Goal: Find specific page/section: Find specific page/section

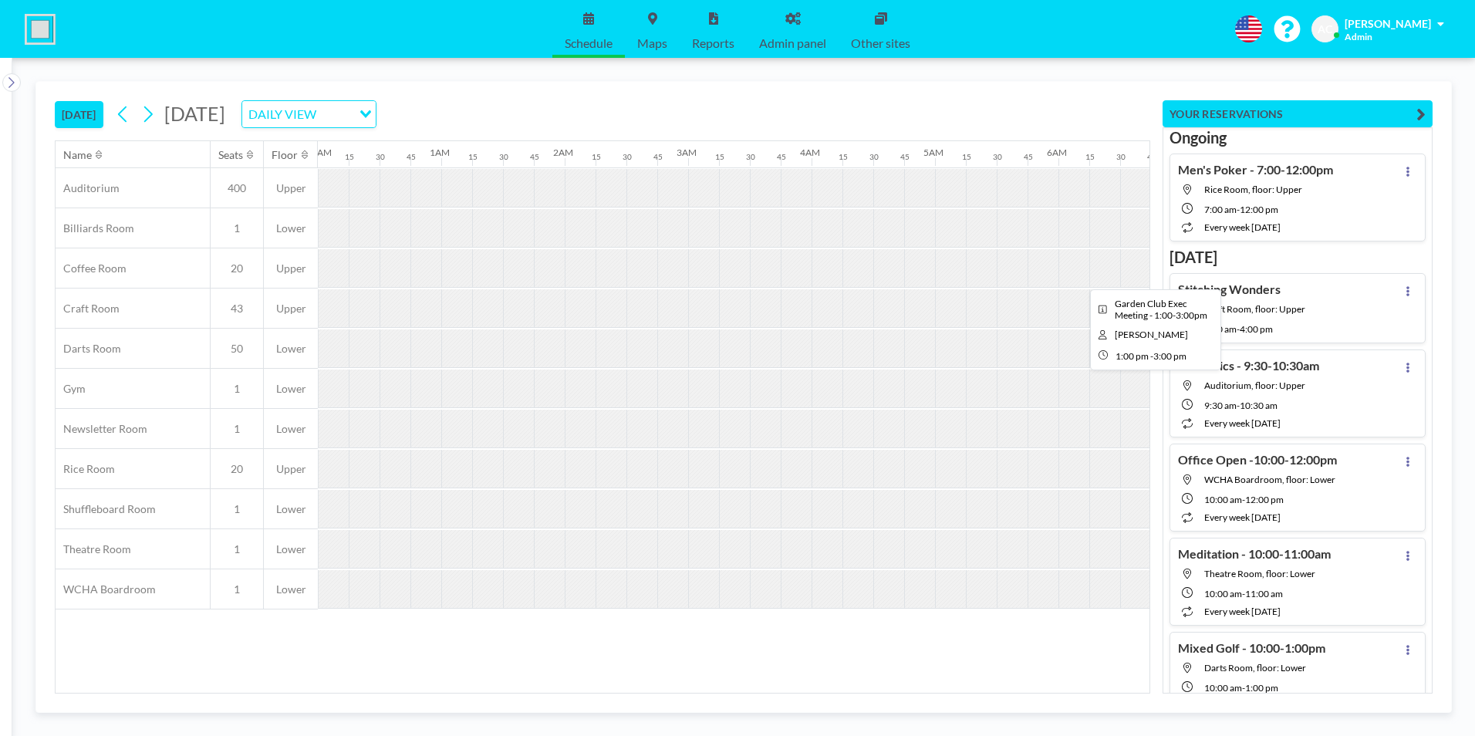
scroll to position [0, 895]
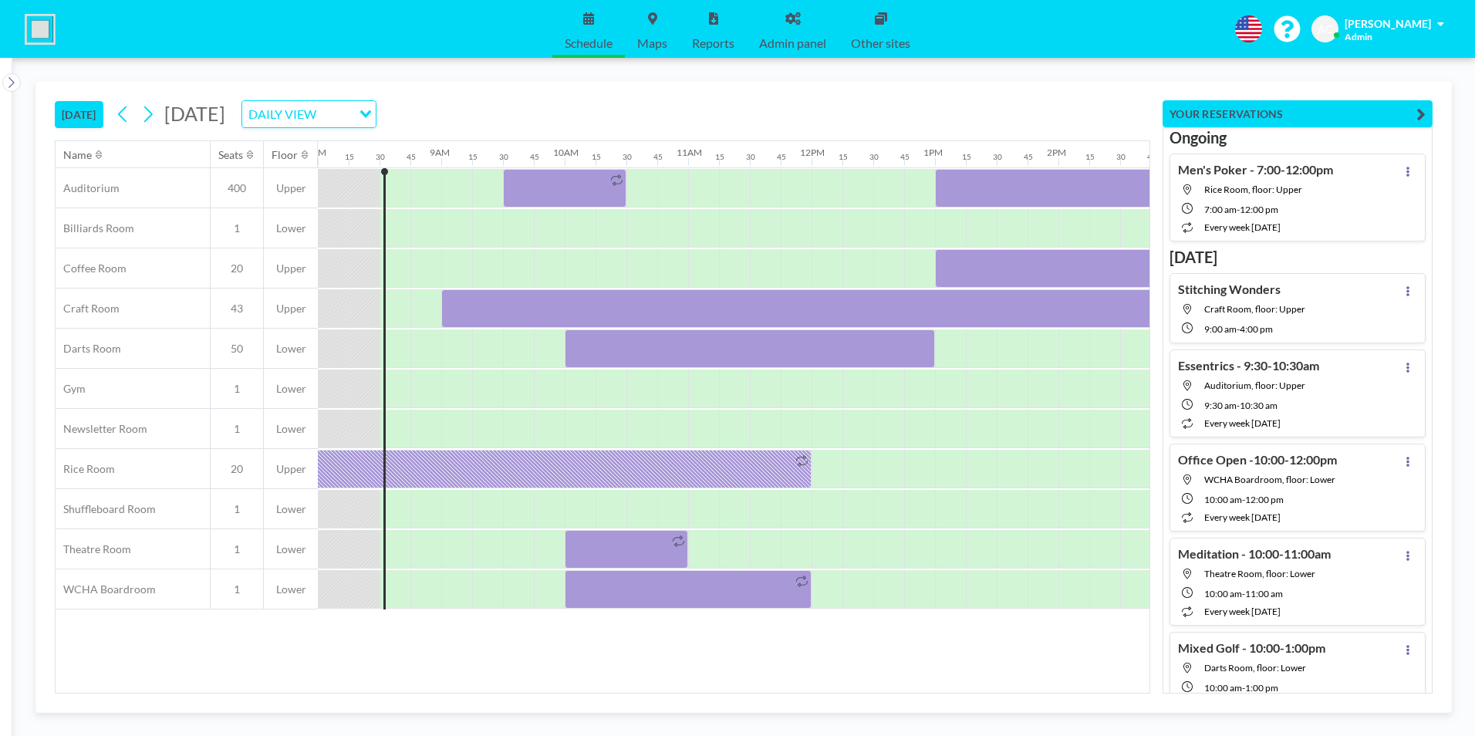
click at [1381, 26] on span "[PERSON_NAME]" at bounding box center [1388, 23] width 86 height 13
click at [1142, 39] on div "Schedule Maps Reports Admin panel Other sites English Polski 日本語 Española AC An…" at bounding box center [737, 29] width 1475 height 58
click at [786, 18] on icon at bounding box center [792, 18] width 15 height 12
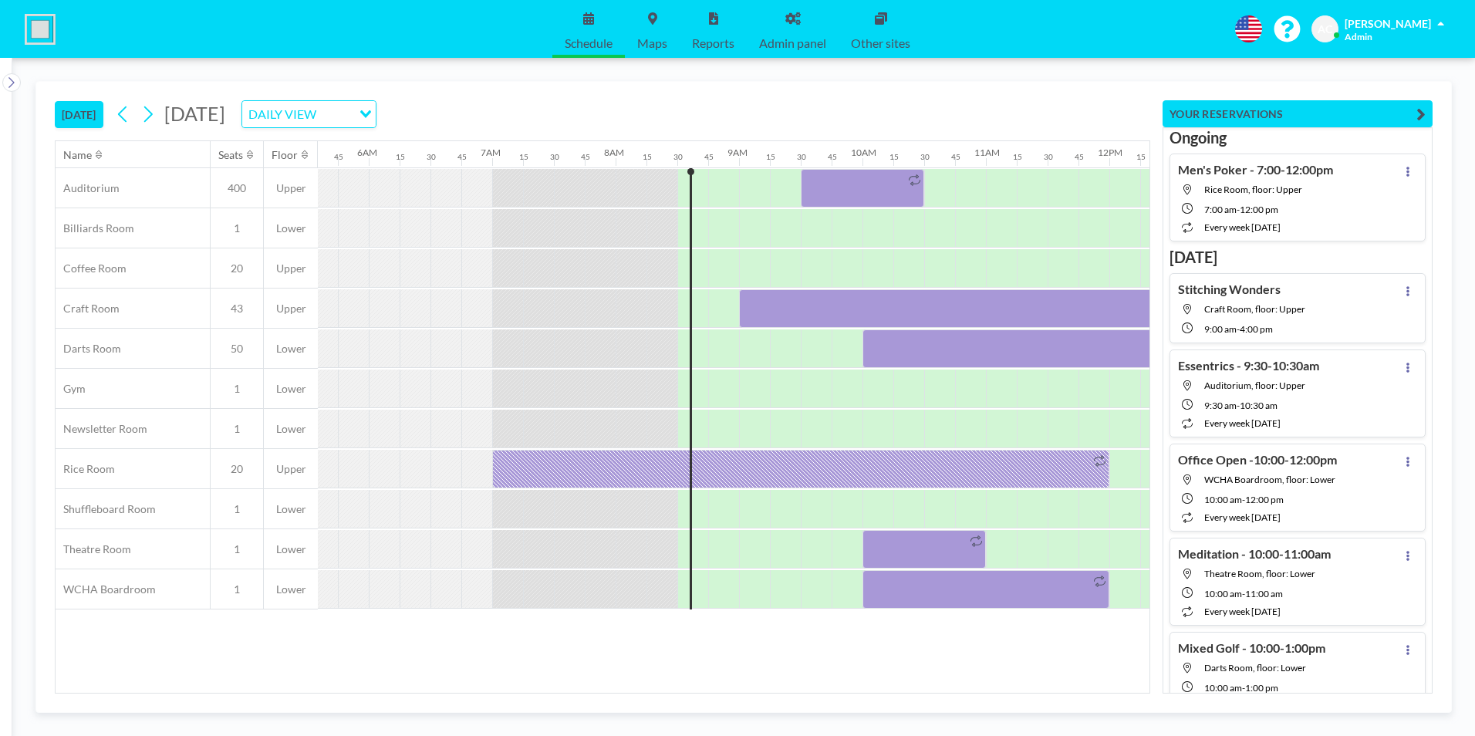
scroll to position [0, 1018]
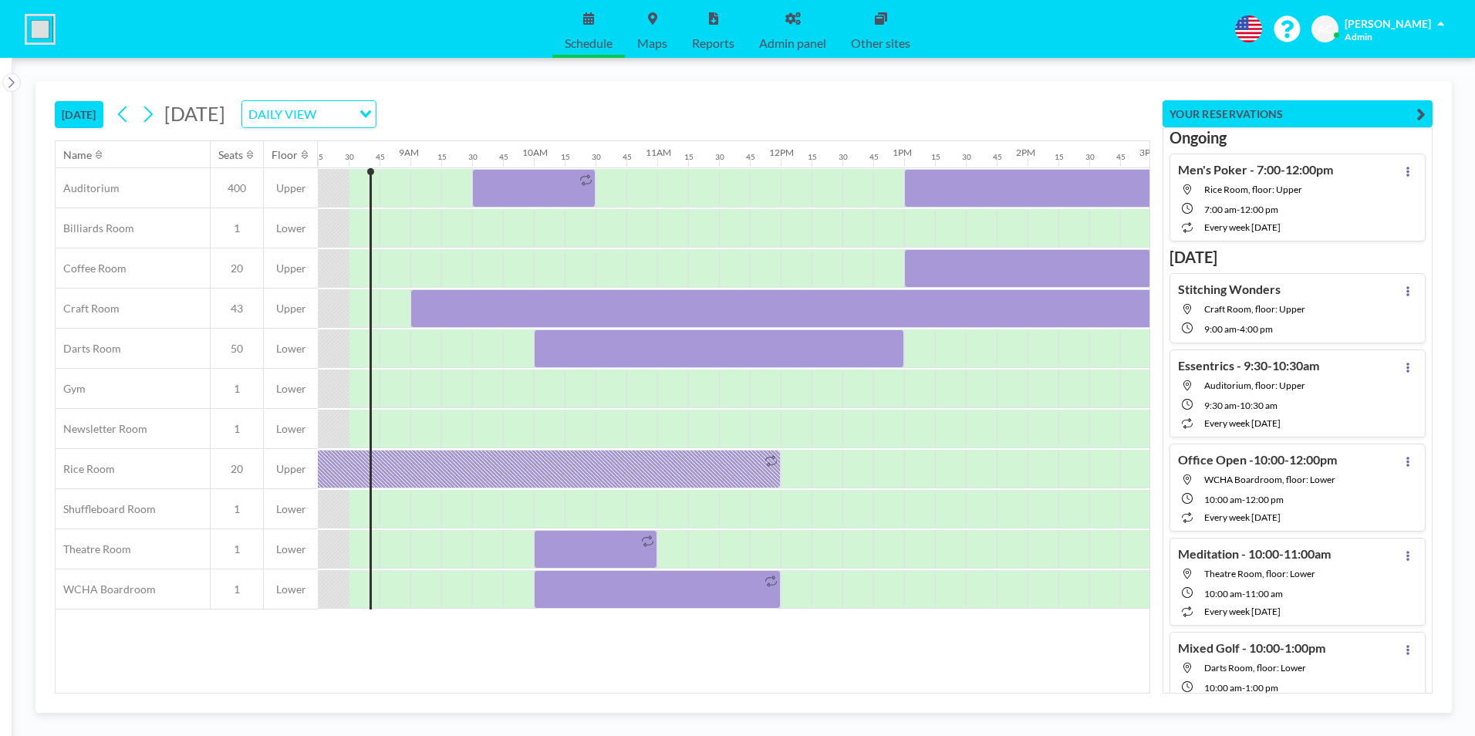
click at [376, 109] on div "Loading..." at bounding box center [364, 112] width 24 height 23
click at [493, 161] on li "WEEKLY VIEW" at bounding box center [496, 164] width 132 height 22
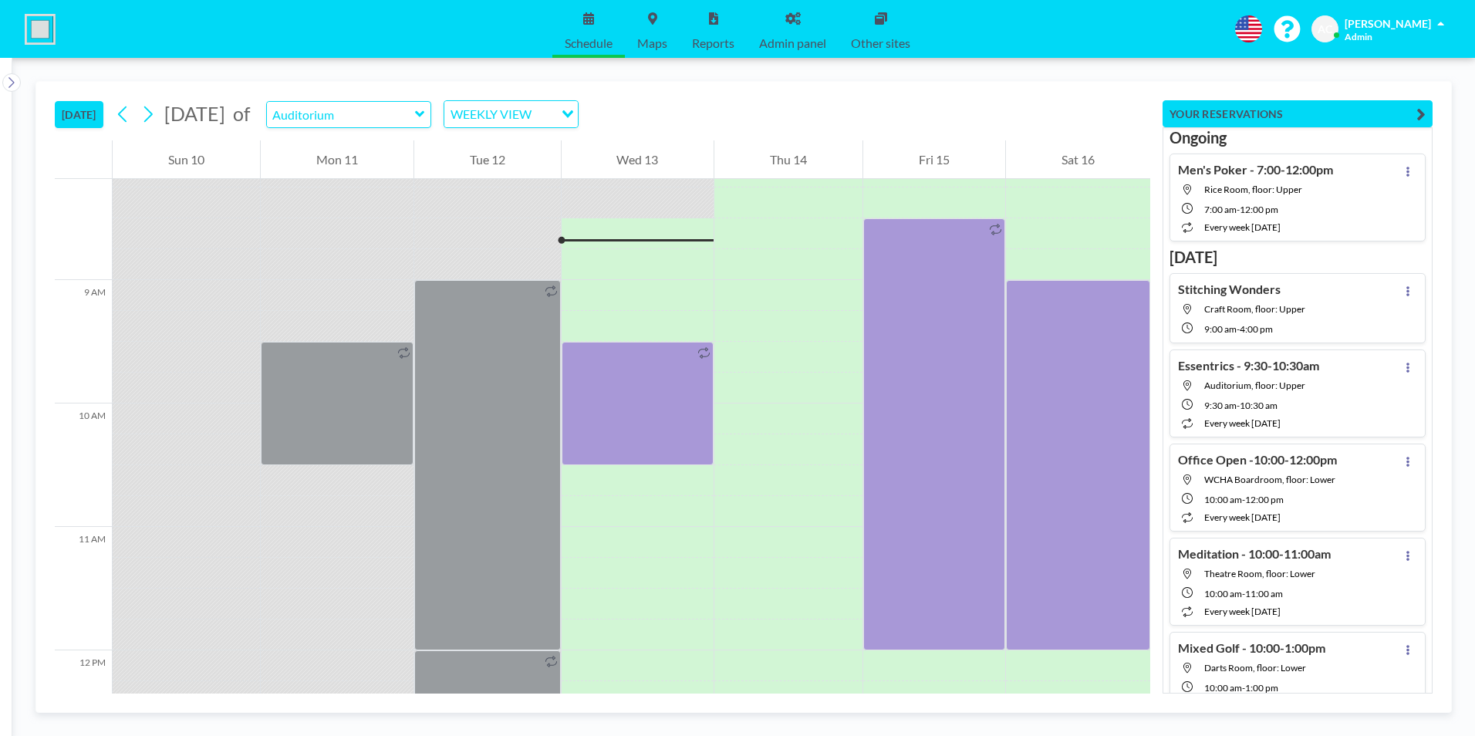
scroll to position [1018, 0]
